Goal: Find specific page/section: Find specific page/section

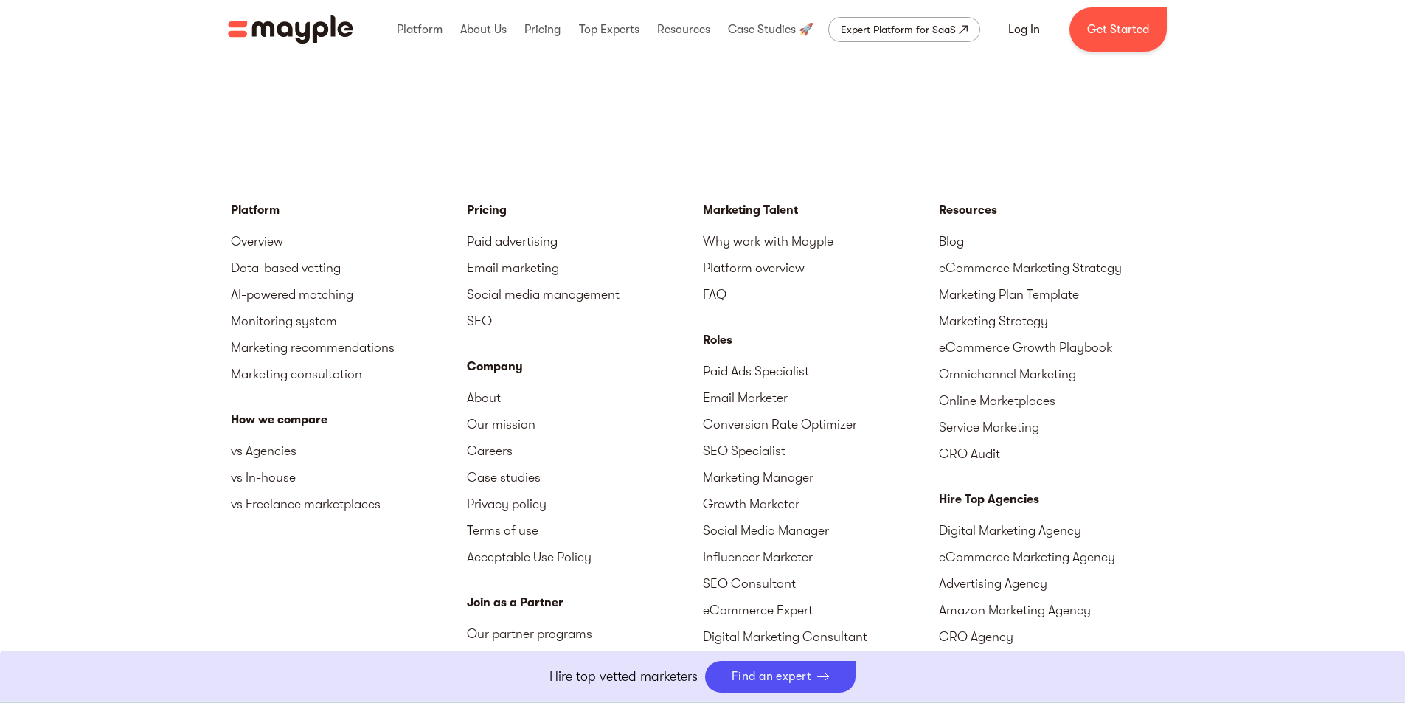
scroll to position [3614, 0]
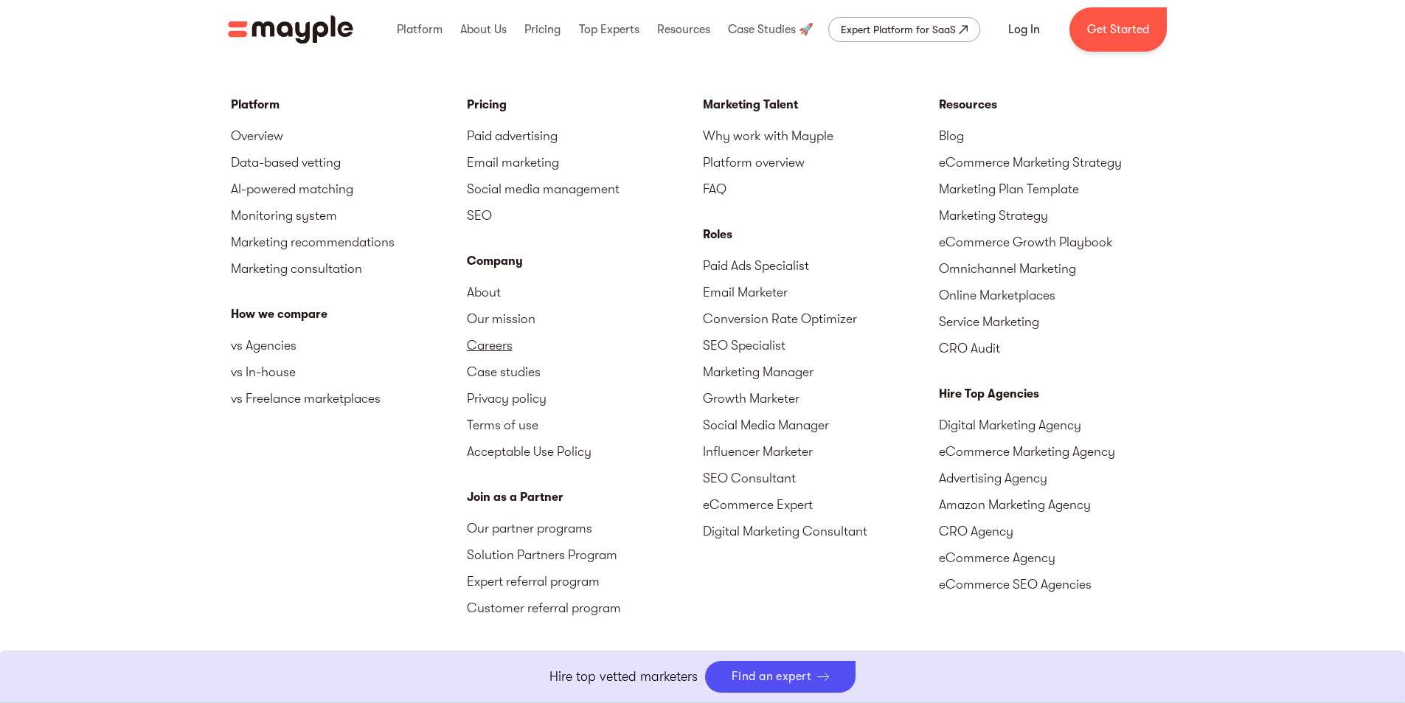
click at [485, 339] on link "Careers" at bounding box center [585, 345] width 236 height 27
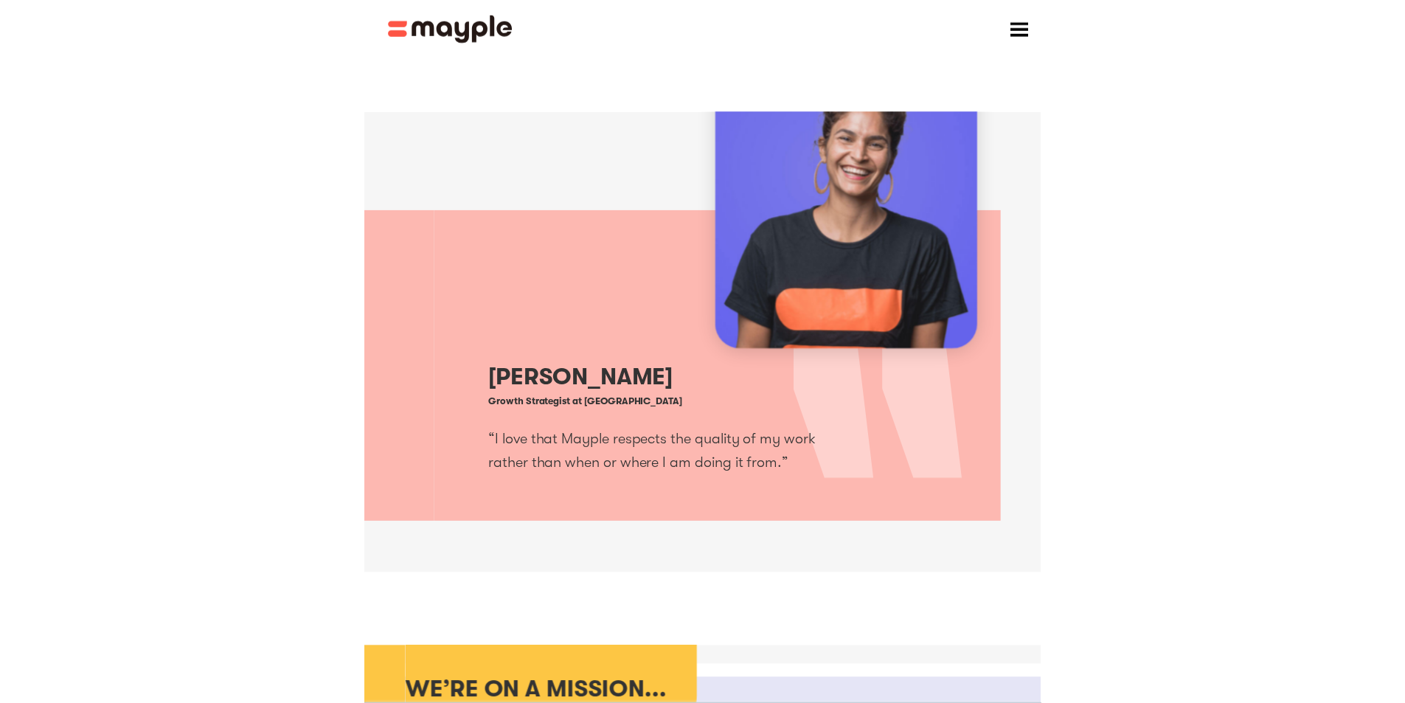
scroll to position [147, 0]
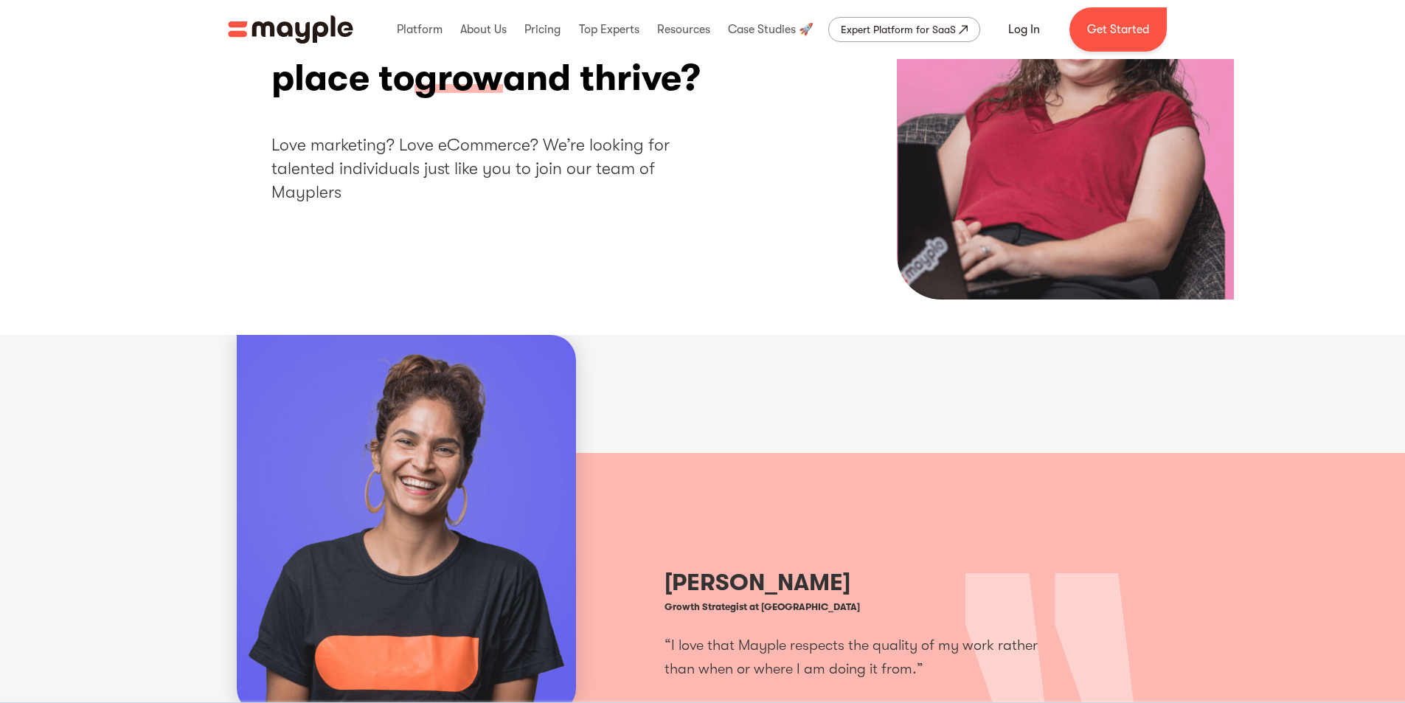
click at [538, 171] on h2 "Love marketing? Love eCommerce? We’re looking for talented individuals just lik…" at bounding box center [496, 169] width 450 height 72
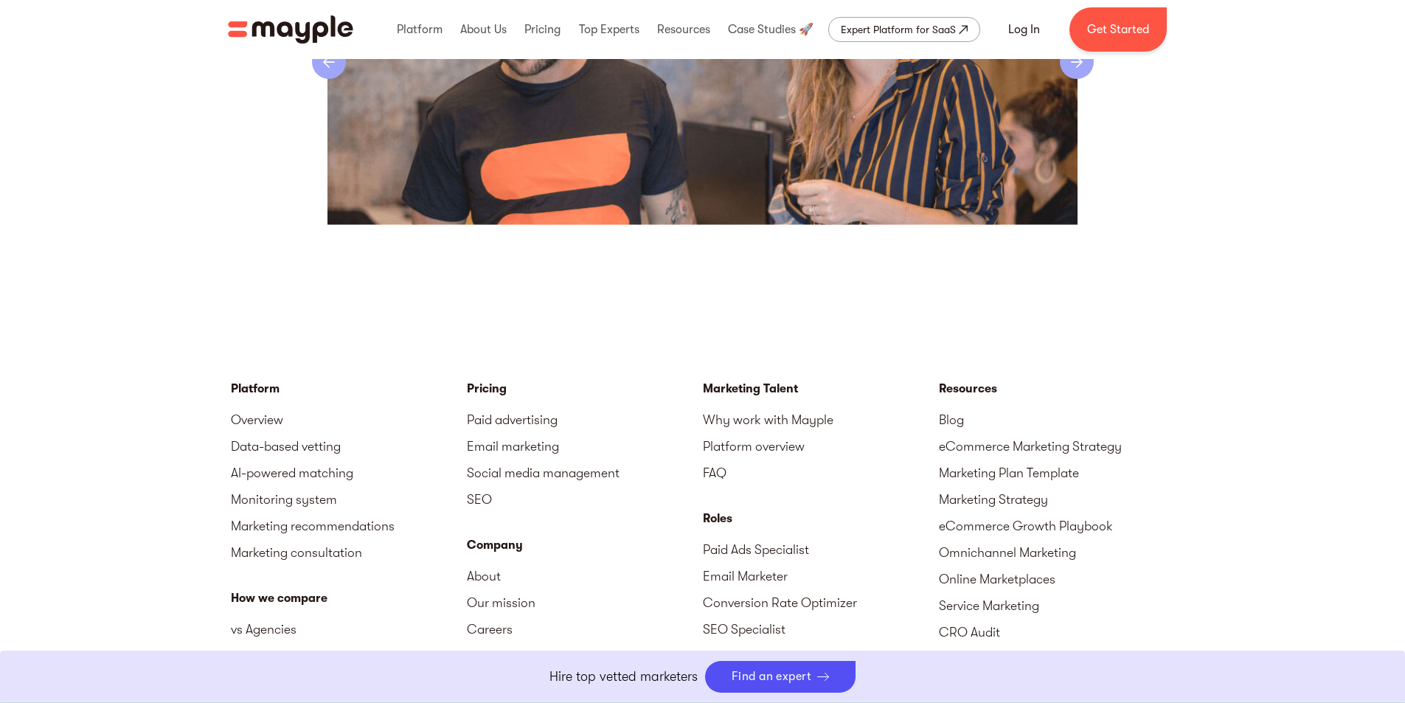
scroll to position [3097, 0]
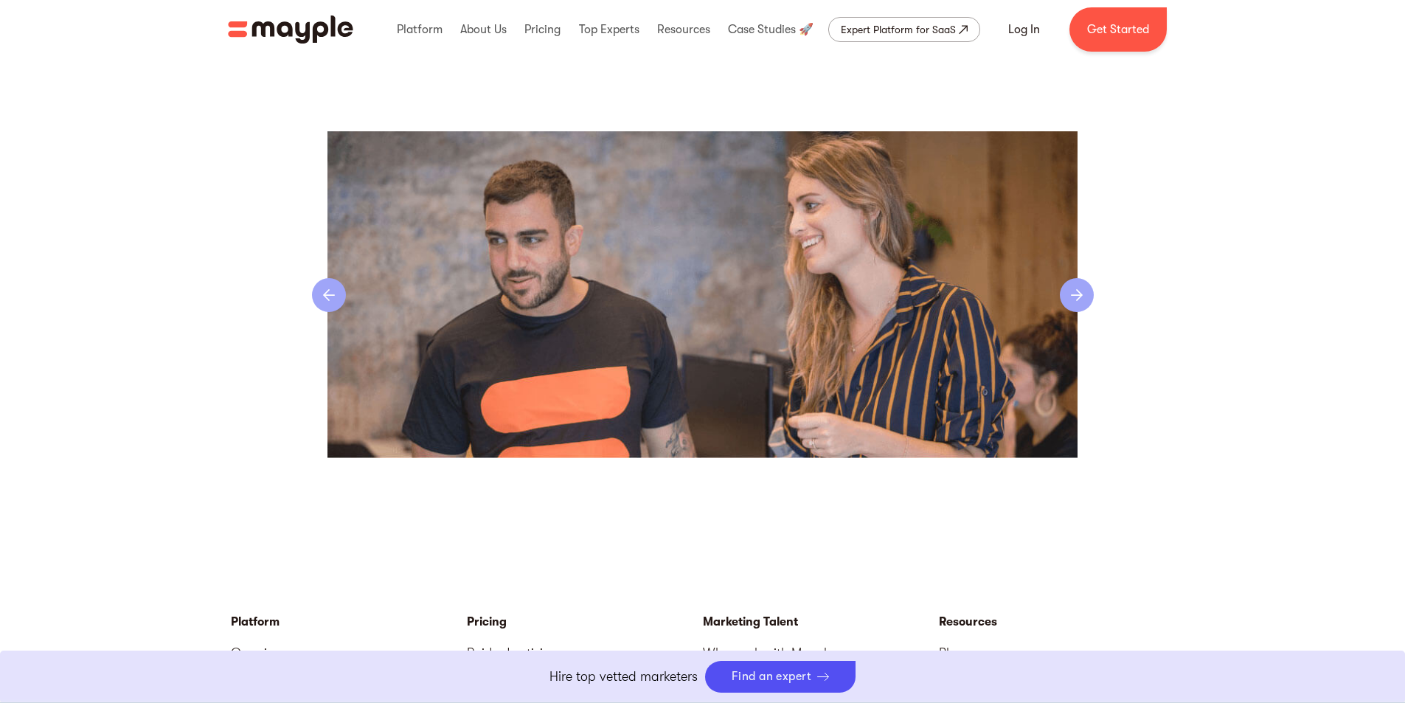
click at [1057, 293] on img "4 of 4" at bounding box center [702, 294] width 751 height 326
click at [1061, 293] on div "next slide" at bounding box center [1077, 295] width 34 height 34
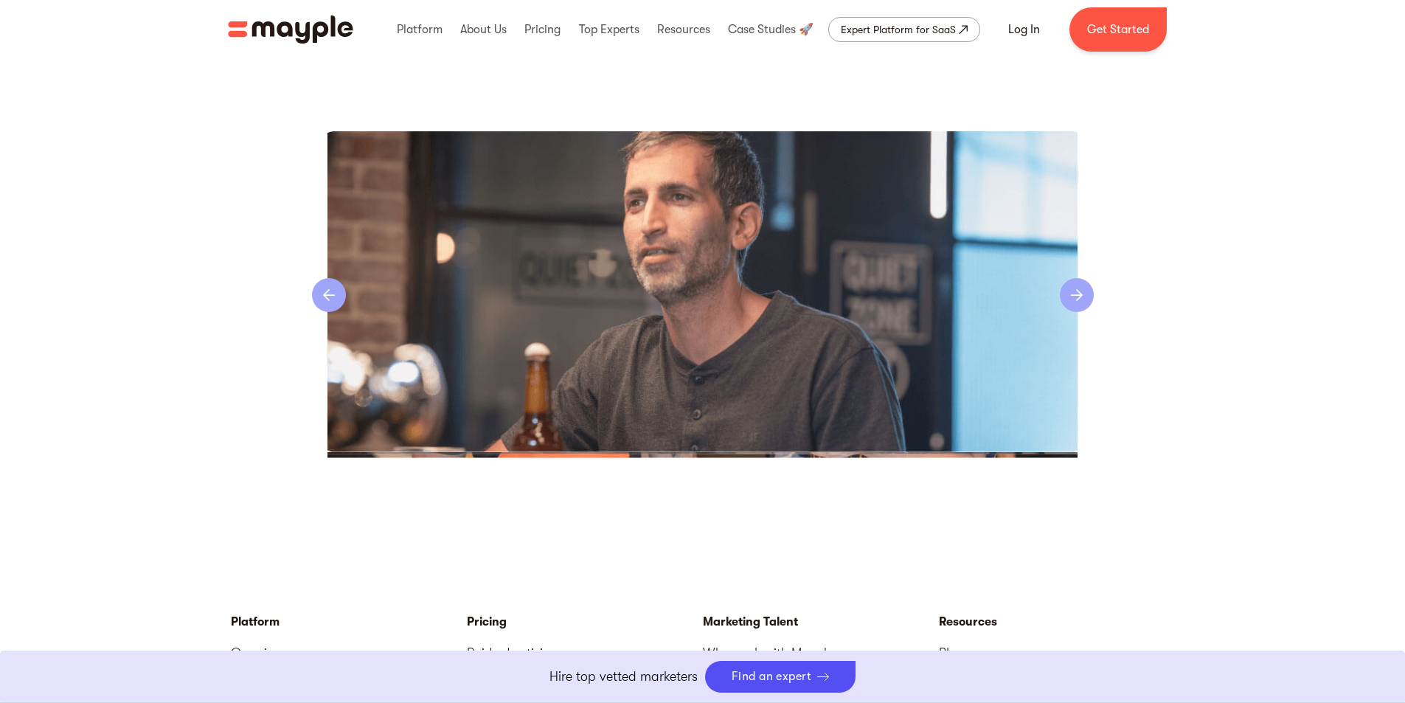
click at [1061, 293] on div "next slide" at bounding box center [1077, 295] width 34 height 34
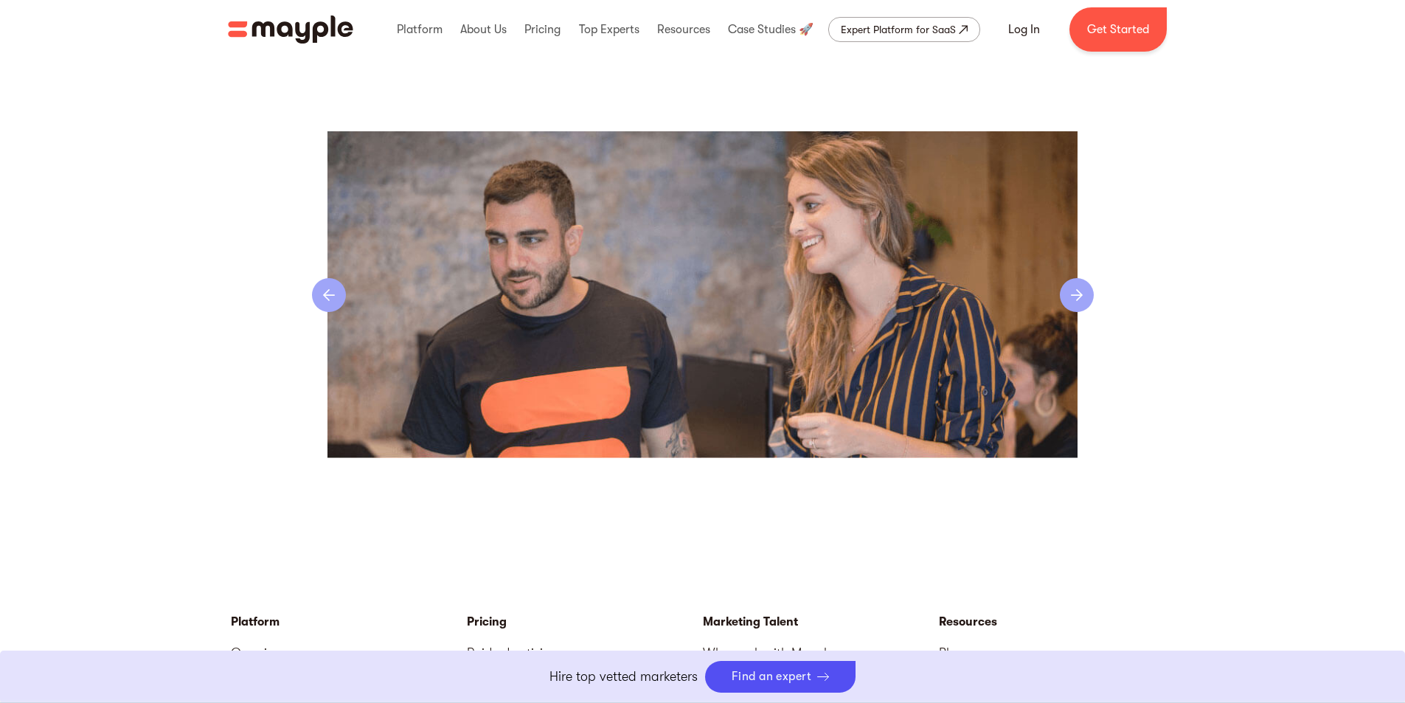
click at [1061, 293] on div "next slide" at bounding box center [1077, 295] width 34 height 34
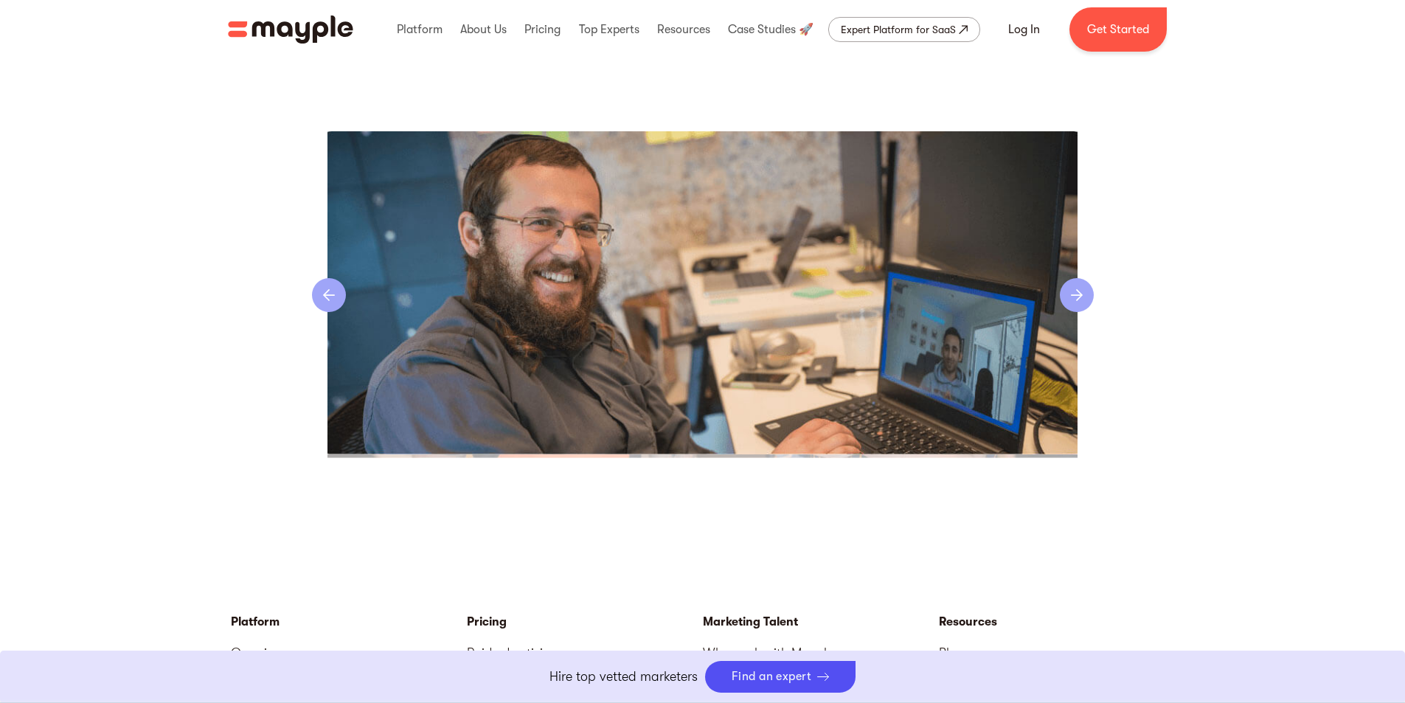
click at [1061, 293] on div "next slide" at bounding box center [1077, 295] width 34 height 34
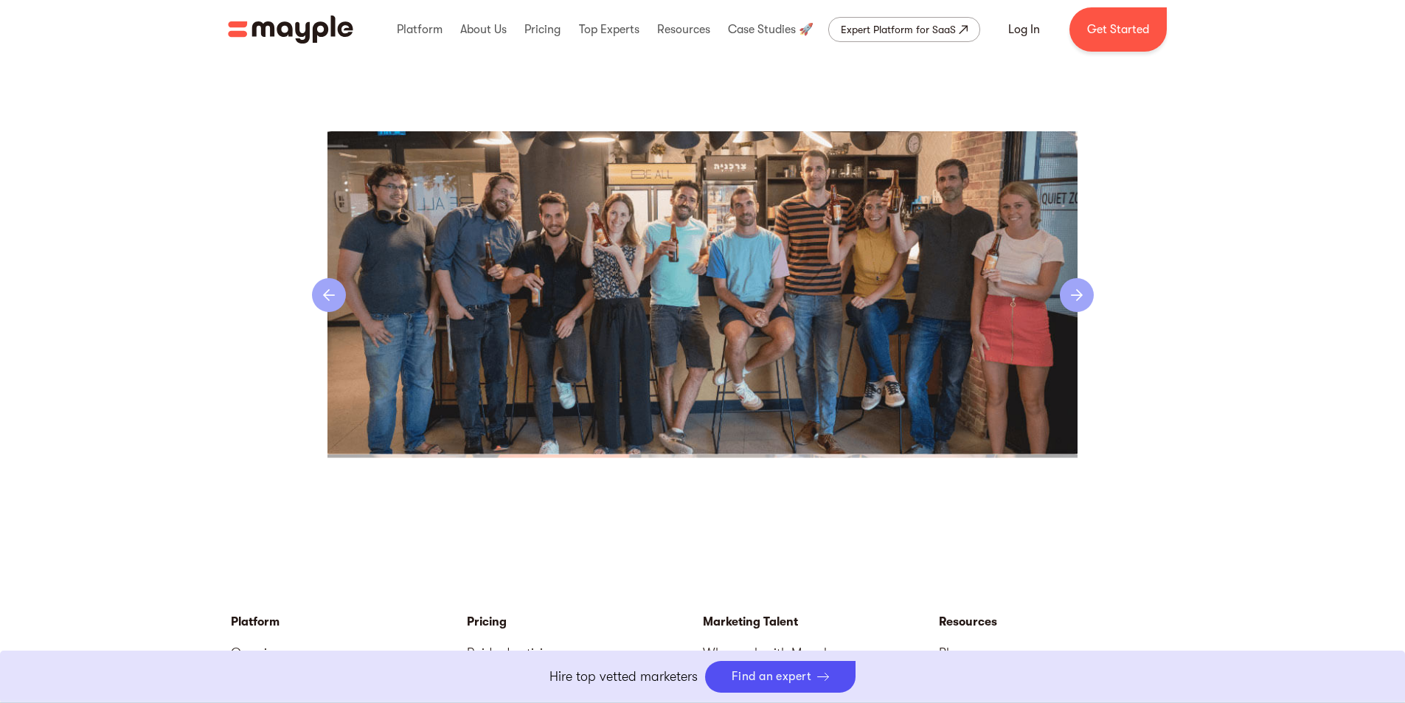
click at [1061, 293] on div "next slide" at bounding box center [1077, 295] width 34 height 34
